Goal: Check status: Check status

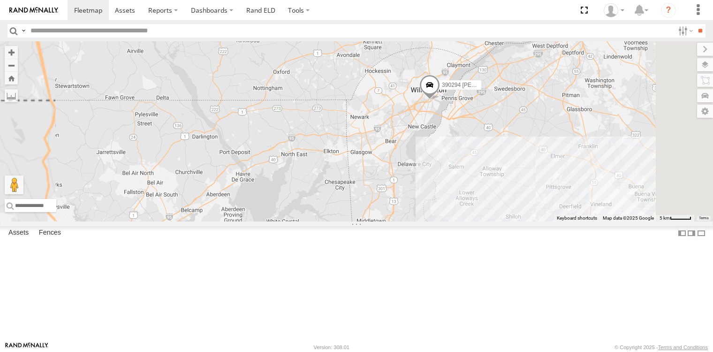
drag, startPoint x: 460, startPoint y: 168, endPoint x: 392, endPoint y: 207, distance: 78.0
click at [392, 207] on div "245047 Shawn 390294 Lee" at bounding box center [356, 131] width 713 height 180
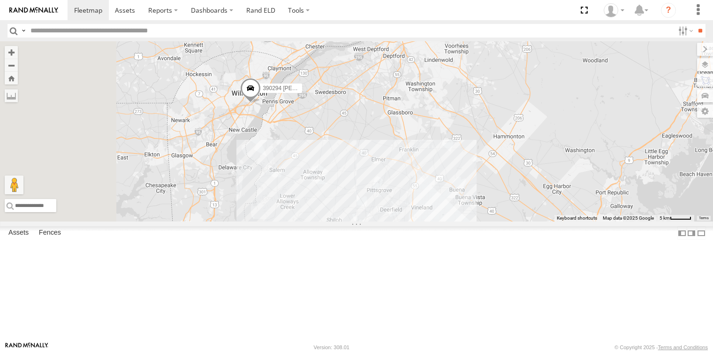
drag, startPoint x: 382, startPoint y: 187, endPoint x: 386, endPoint y: 237, distance: 50.4
click at [386, 221] on div "245047 [PERSON_NAME] 390294 [PERSON_NAME] 468332 [PERSON_NAME]" at bounding box center [356, 131] width 713 height 180
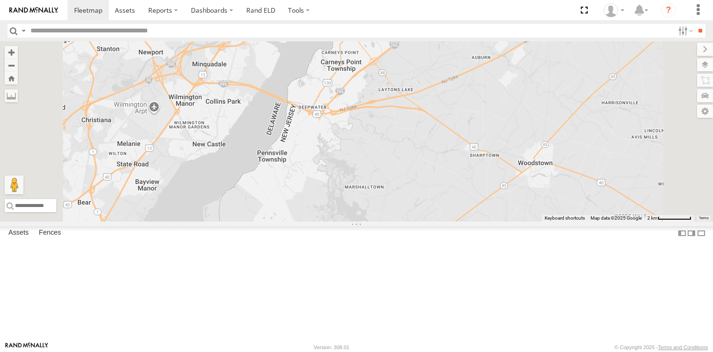
drag, startPoint x: 369, startPoint y: 206, endPoint x: 374, endPoint y: 231, distance: 25.7
click at [374, 221] on div "245047 [PERSON_NAME] 390294 [PERSON_NAME] 468332 [PERSON_NAME]" at bounding box center [356, 131] width 713 height 180
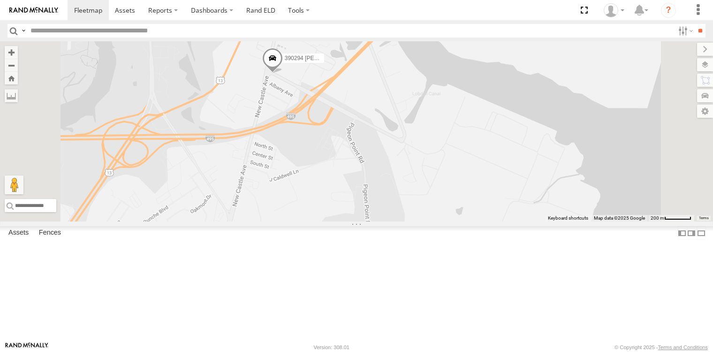
drag, startPoint x: 396, startPoint y: 236, endPoint x: 397, endPoint y: 274, distance: 37.5
click at [397, 221] on div "245047 [PERSON_NAME] 390294 [PERSON_NAME] 468332 [PERSON_NAME]" at bounding box center [356, 131] width 713 height 180
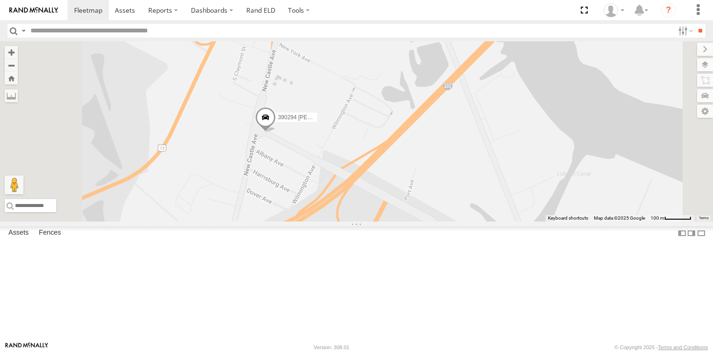
drag, startPoint x: 383, startPoint y: 147, endPoint x: 377, endPoint y: 236, distance: 88.9
click at [377, 221] on div "245047 [PERSON_NAME] 390294 [PERSON_NAME] 468332 [PERSON_NAME]" at bounding box center [356, 131] width 713 height 180
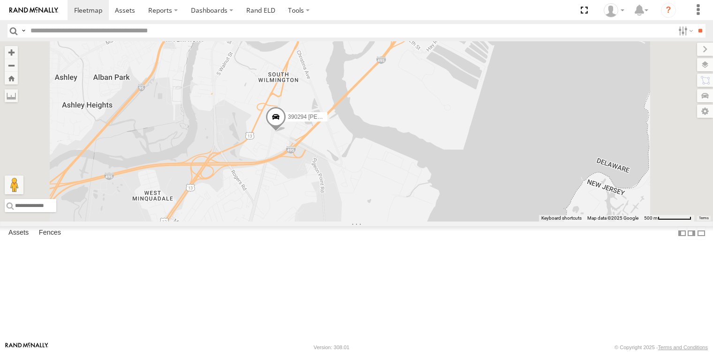
drag, startPoint x: 395, startPoint y: 242, endPoint x: 441, endPoint y: 206, distance: 58.5
click at [441, 206] on div "245047 [PERSON_NAME] 390294 [PERSON_NAME] 468332 [PERSON_NAME]" at bounding box center [356, 131] width 713 height 180
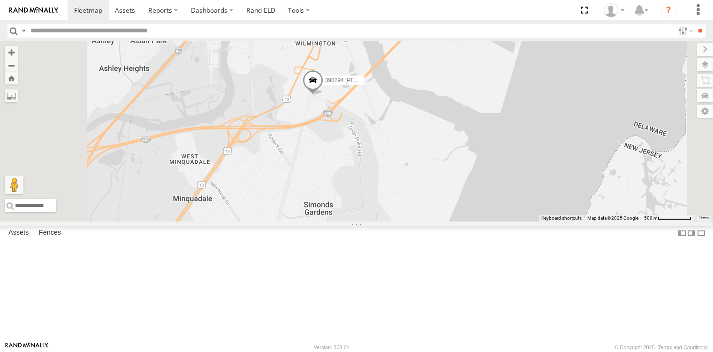
drag, startPoint x: 436, startPoint y: 225, endPoint x: 446, endPoint y: 208, distance: 19.6
click at [446, 208] on div "245047 [PERSON_NAME] 390294 [PERSON_NAME] 468332 [PERSON_NAME]" at bounding box center [356, 131] width 713 height 180
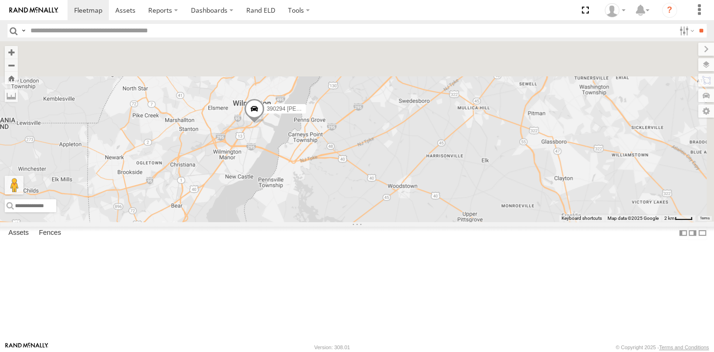
drag, startPoint x: 405, startPoint y: 141, endPoint x: 370, endPoint y: 292, distance: 154.9
click at [371, 221] on div "245047 [PERSON_NAME] 390294 [PERSON_NAME] 468332 [PERSON_NAME]" at bounding box center [357, 131] width 714 height 180
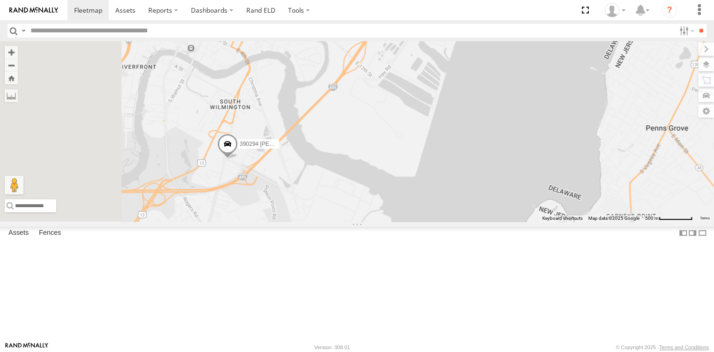
drag, startPoint x: 336, startPoint y: 147, endPoint x: 375, endPoint y: 271, distance: 130.5
click at [375, 221] on div "245047 [PERSON_NAME] 390294 [PERSON_NAME] 468332 [PERSON_NAME]" at bounding box center [357, 131] width 714 height 180
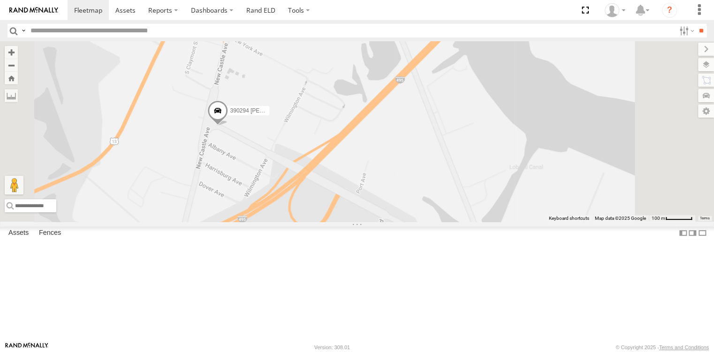
drag, startPoint x: 332, startPoint y: 189, endPoint x: 347, endPoint y: 209, distance: 25.1
click at [347, 209] on div "245047 [PERSON_NAME] 390294 [PERSON_NAME] 468332 [PERSON_NAME]" at bounding box center [357, 131] width 714 height 180
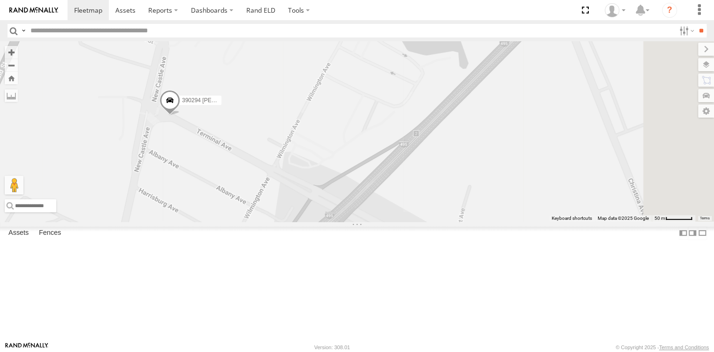
drag, startPoint x: 443, startPoint y: 259, endPoint x: 354, endPoint y: 257, distance: 88.7
click at [354, 221] on div "245047 [PERSON_NAME] 390294 [PERSON_NAME] 468332 [PERSON_NAME]" at bounding box center [357, 131] width 714 height 180
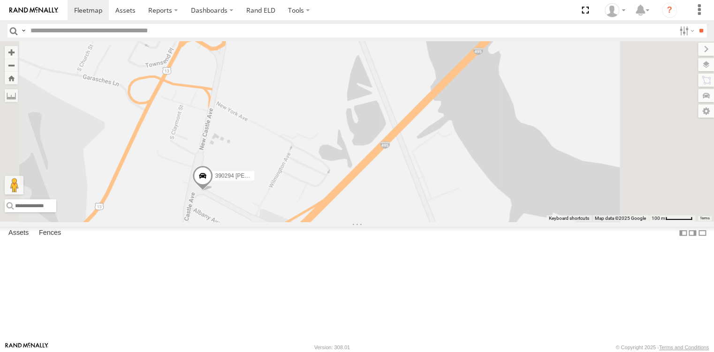
drag, startPoint x: 351, startPoint y: 250, endPoint x: 361, endPoint y: 269, distance: 21.2
click at [361, 221] on div "245047 [PERSON_NAME] 390294 [PERSON_NAME] 468332 [PERSON_NAME]" at bounding box center [357, 131] width 714 height 180
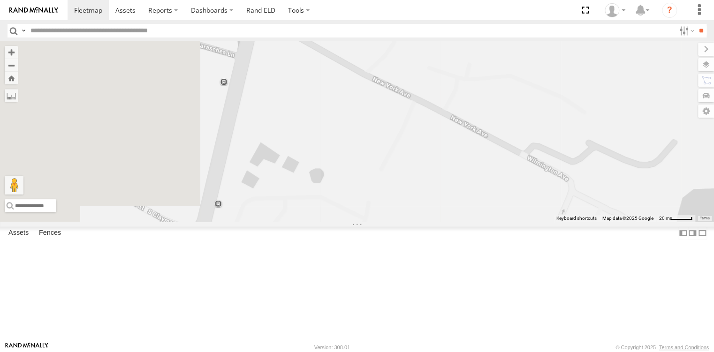
drag, startPoint x: 328, startPoint y: 137, endPoint x: 536, endPoint y: 235, distance: 229.5
click at [536, 221] on div "245047 [PERSON_NAME] 390294 [PERSON_NAME] 468332 [PERSON_NAME]" at bounding box center [357, 131] width 714 height 180
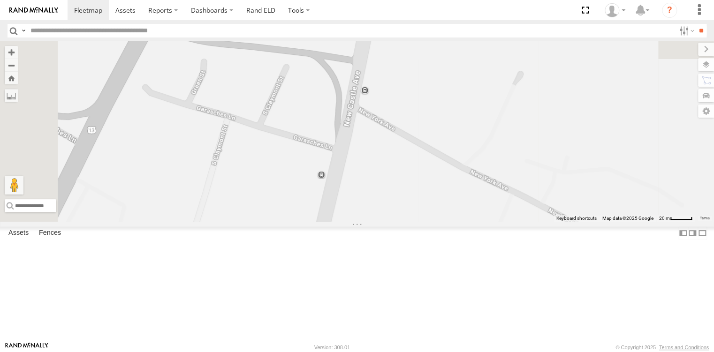
drag, startPoint x: 477, startPoint y: 225, endPoint x: 484, endPoint y: 274, distance: 48.9
click at [484, 221] on div "245047 [PERSON_NAME] 390294 [PERSON_NAME] 468332 [PERSON_NAME]" at bounding box center [357, 131] width 714 height 180
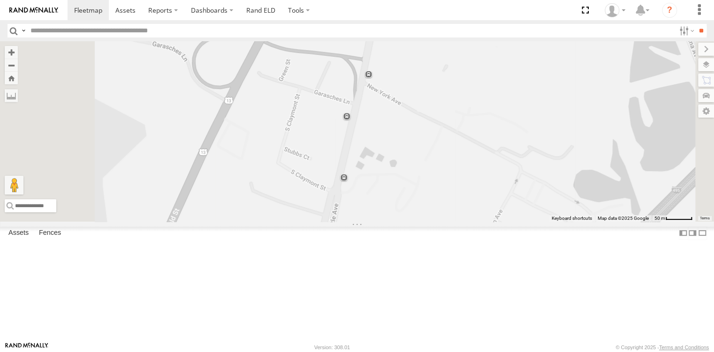
drag, startPoint x: 510, startPoint y: 159, endPoint x: 512, endPoint y: 90, distance: 69.0
click at [512, 90] on div "245047 [PERSON_NAME] 390294 [PERSON_NAME] 468332 [PERSON_NAME]" at bounding box center [357, 131] width 714 height 180
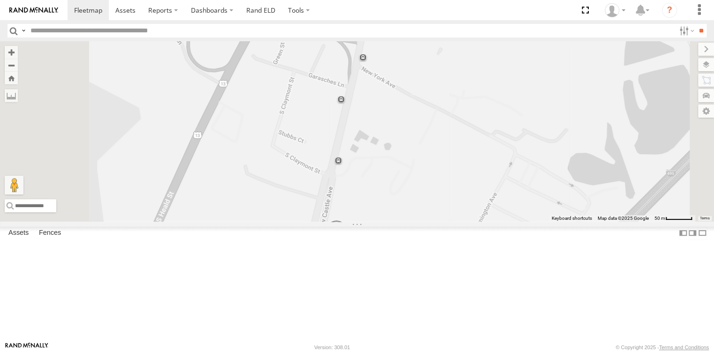
drag, startPoint x: 509, startPoint y: 248, endPoint x: 503, endPoint y: 232, distance: 17.3
click at [503, 221] on div "245047 [PERSON_NAME] 390294 [PERSON_NAME] 468332 [PERSON_NAME]" at bounding box center [357, 131] width 714 height 180
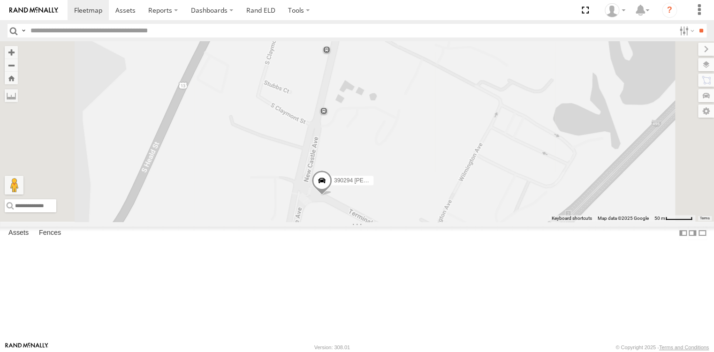
drag, startPoint x: 480, startPoint y: 221, endPoint x: 474, endPoint y: 200, distance: 22.0
click at [474, 200] on div "245047 [PERSON_NAME] 390294 [PERSON_NAME] 468332 [PERSON_NAME]" at bounding box center [357, 131] width 714 height 180
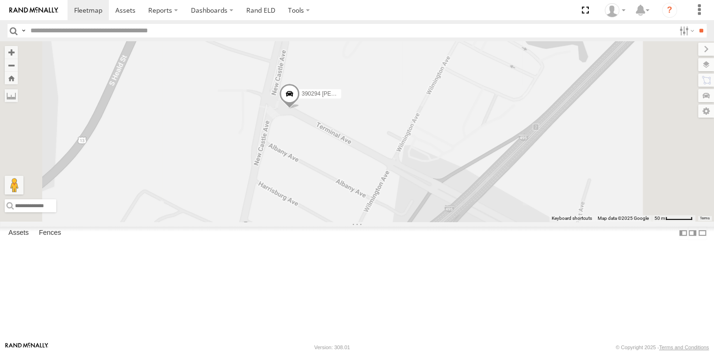
drag, startPoint x: 492, startPoint y: 219, endPoint x: 481, endPoint y: 193, distance: 28.6
click at [481, 193] on div "245047 [PERSON_NAME] 390294 [PERSON_NAME] 468332 [PERSON_NAME]" at bounding box center [357, 131] width 714 height 180
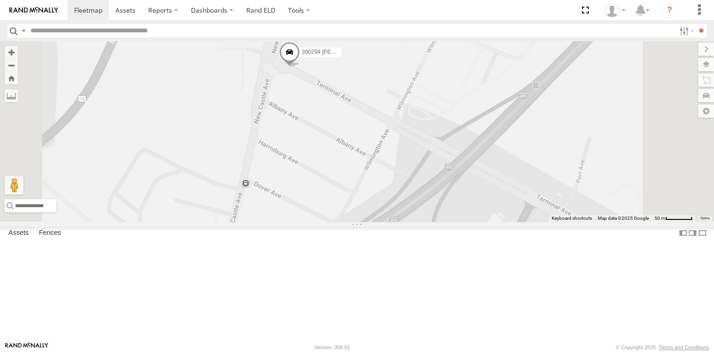
drag, startPoint x: 473, startPoint y: 244, endPoint x: 473, endPoint y: 200, distance: 43.2
click at [473, 200] on div "245047 [PERSON_NAME] 390294 [PERSON_NAME] 468332 [PERSON_NAME]" at bounding box center [357, 131] width 714 height 180
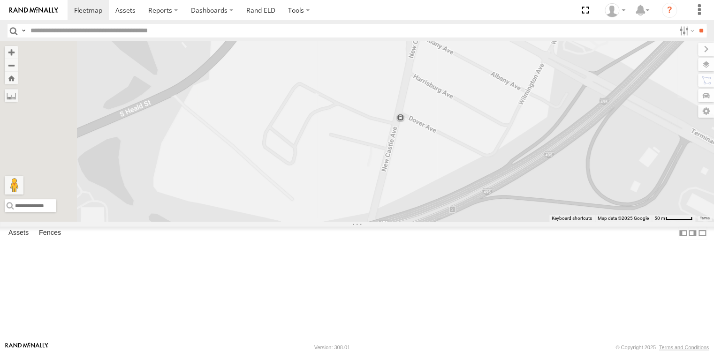
drag, startPoint x: 446, startPoint y: 255, endPoint x: 594, endPoint y: 193, distance: 160.3
click at [594, 193] on div "245047 [PERSON_NAME] 390294 [PERSON_NAME] 468332 [PERSON_NAME]" at bounding box center [357, 131] width 714 height 180
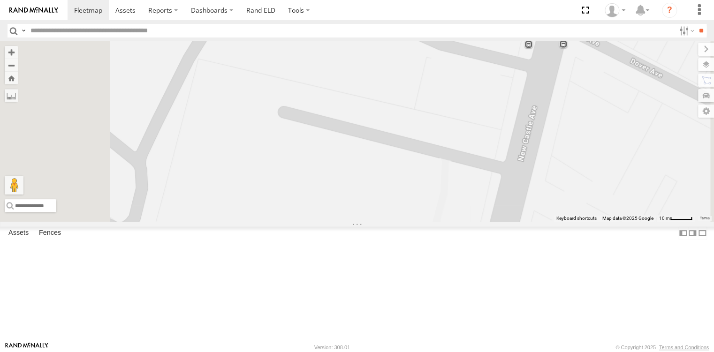
drag, startPoint x: 395, startPoint y: 209, endPoint x: 402, endPoint y: 210, distance: 6.6
click at [400, 213] on div "245047 [PERSON_NAME] 390294 [PERSON_NAME] 468332 [PERSON_NAME]" at bounding box center [357, 131] width 714 height 180
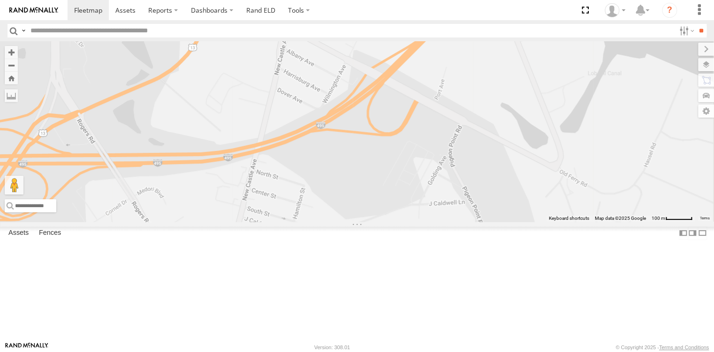
drag, startPoint x: 579, startPoint y: 241, endPoint x: 471, endPoint y: 216, distance: 110.8
click at [471, 216] on div "245047 [PERSON_NAME] 390294 [PERSON_NAME] 468332 [PERSON_NAME]" at bounding box center [357, 131] width 714 height 180
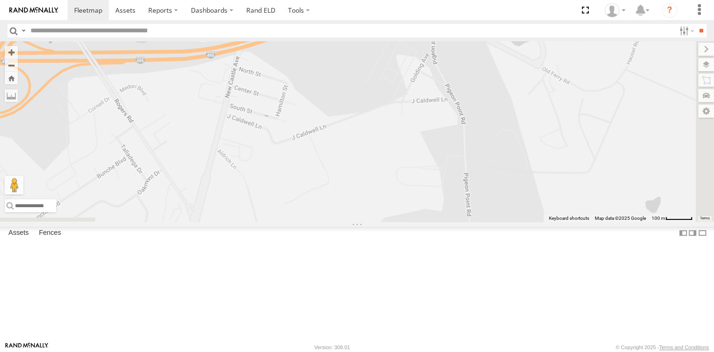
drag, startPoint x: 512, startPoint y: 234, endPoint x: 493, endPoint y: 122, distance: 114.2
click at [493, 122] on div "245047 [PERSON_NAME] 390294 [PERSON_NAME] 468332 [PERSON_NAME]" at bounding box center [357, 131] width 714 height 180
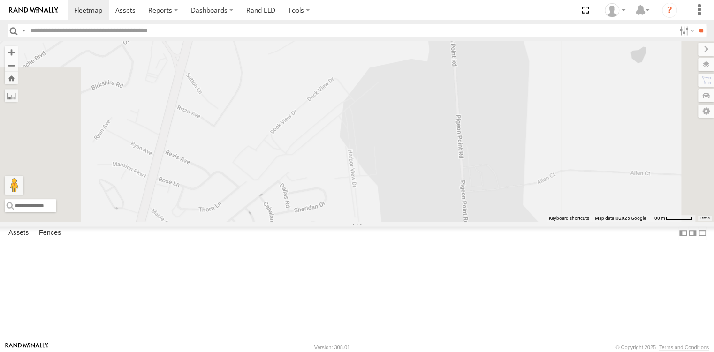
drag, startPoint x: 495, startPoint y: 301, endPoint x: 484, endPoint y: 165, distance: 137.0
click at [484, 165] on div "245047 [PERSON_NAME] 390294 [PERSON_NAME] 468332 [PERSON_NAME]" at bounding box center [357, 131] width 714 height 180
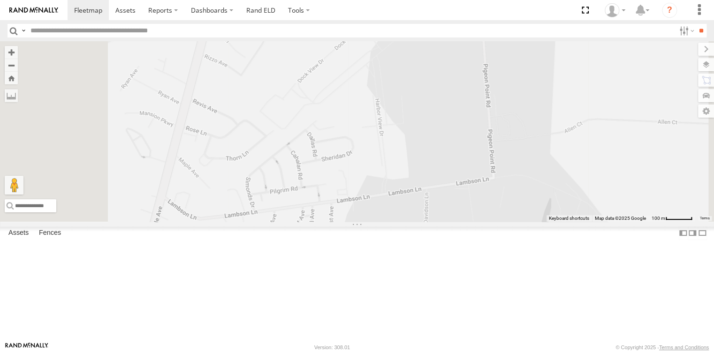
drag, startPoint x: 442, startPoint y: 275, endPoint x: 470, endPoint y: 224, distance: 57.8
click at [470, 221] on div "245047 [PERSON_NAME] 390294 [PERSON_NAME] 468332 [PERSON_NAME]" at bounding box center [357, 131] width 714 height 180
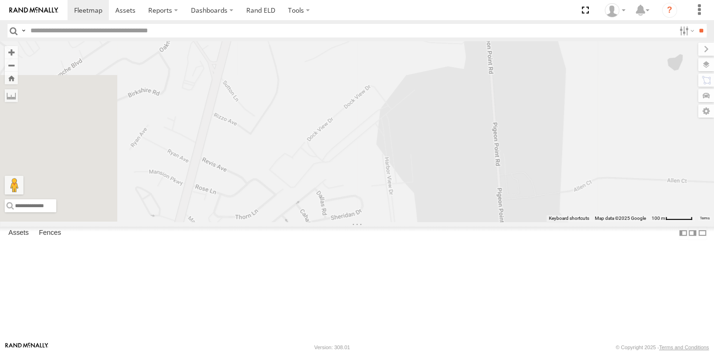
drag, startPoint x: 453, startPoint y: 194, endPoint x: 462, endPoint y: 253, distance: 60.3
click at [462, 221] on div "245047 [PERSON_NAME] 390294 [PERSON_NAME] 468332 [PERSON_NAME]" at bounding box center [357, 131] width 714 height 180
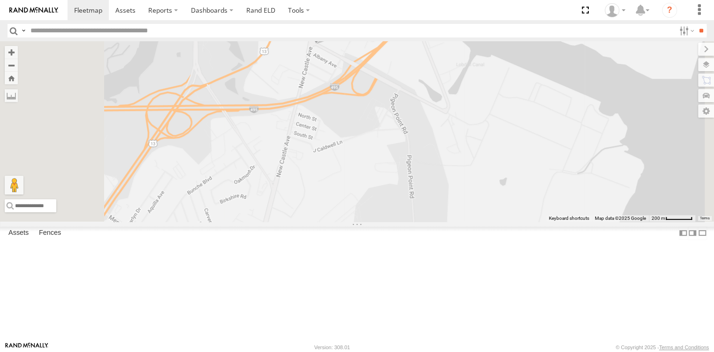
drag, startPoint x: 461, startPoint y: 168, endPoint x: 458, endPoint y: 232, distance: 63.9
click at [458, 221] on div "245047 [PERSON_NAME] 390294 [PERSON_NAME] 468332 [PERSON_NAME]" at bounding box center [357, 131] width 714 height 180
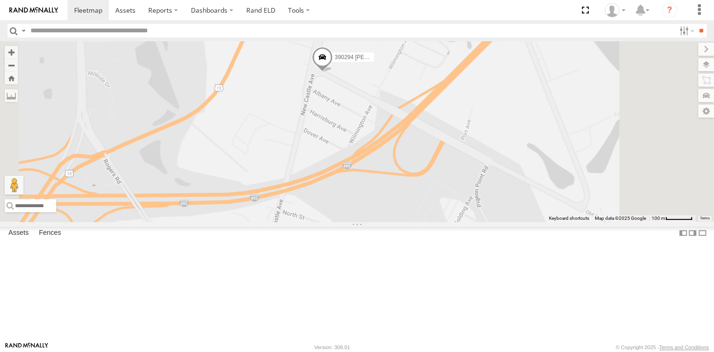
drag, startPoint x: 397, startPoint y: 144, endPoint x: 374, endPoint y: 174, distance: 37.8
click at [374, 174] on div "390294 [PERSON_NAME]" at bounding box center [357, 131] width 714 height 180
